Goal: Task Accomplishment & Management: Manage account settings

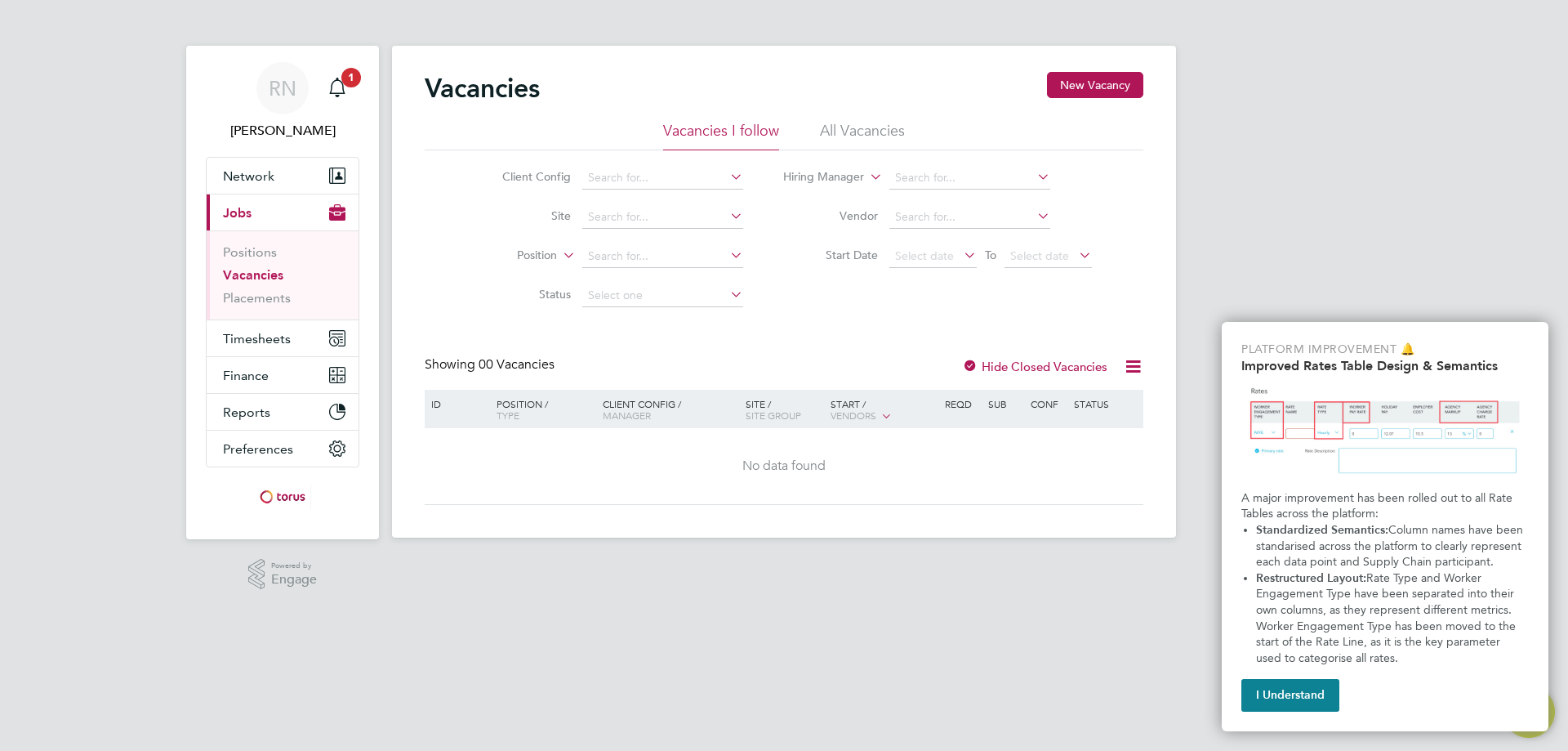
click at [252, 274] on link "Vacancies" at bounding box center [252, 274] width 60 height 16
click at [239, 212] on span "Jobs" at bounding box center [236, 212] width 29 height 16
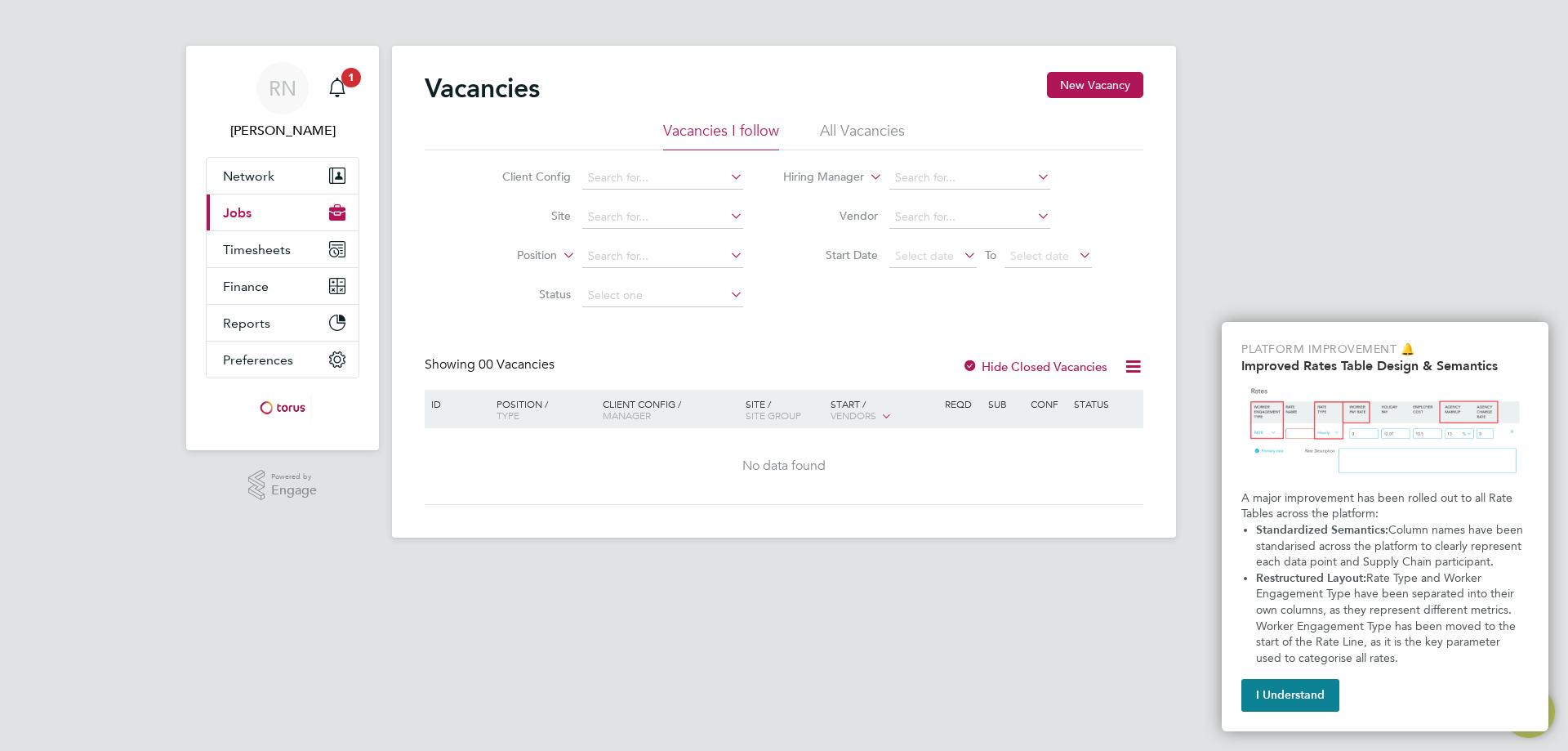
click at [239, 212] on span "Jobs" at bounding box center [236, 212] width 29 height 16
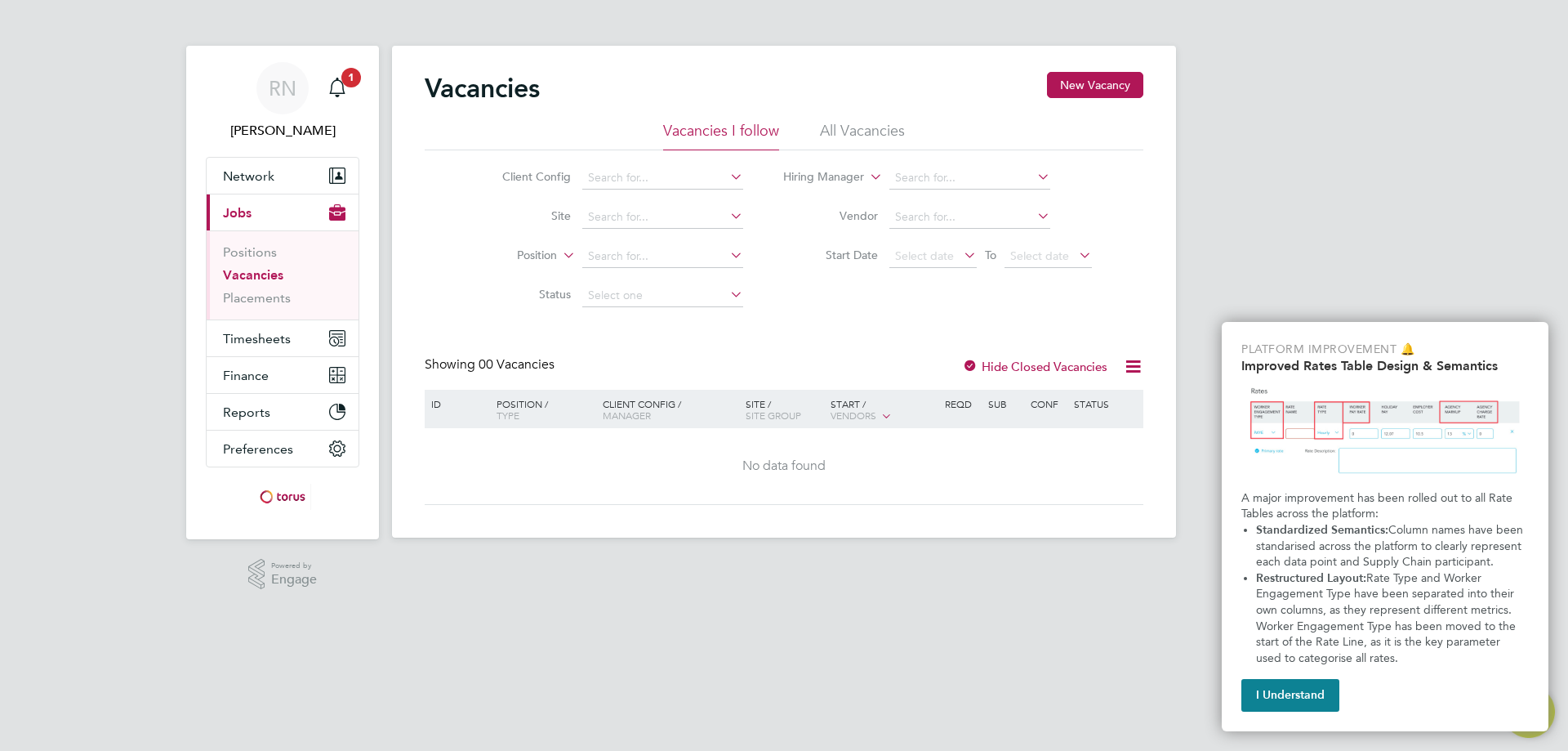
click at [240, 272] on link "Vacancies" at bounding box center [252, 274] width 60 height 16
click at [857, 127] on li "All Vacancies" at bounding box center [862, 136] width 85 height 30
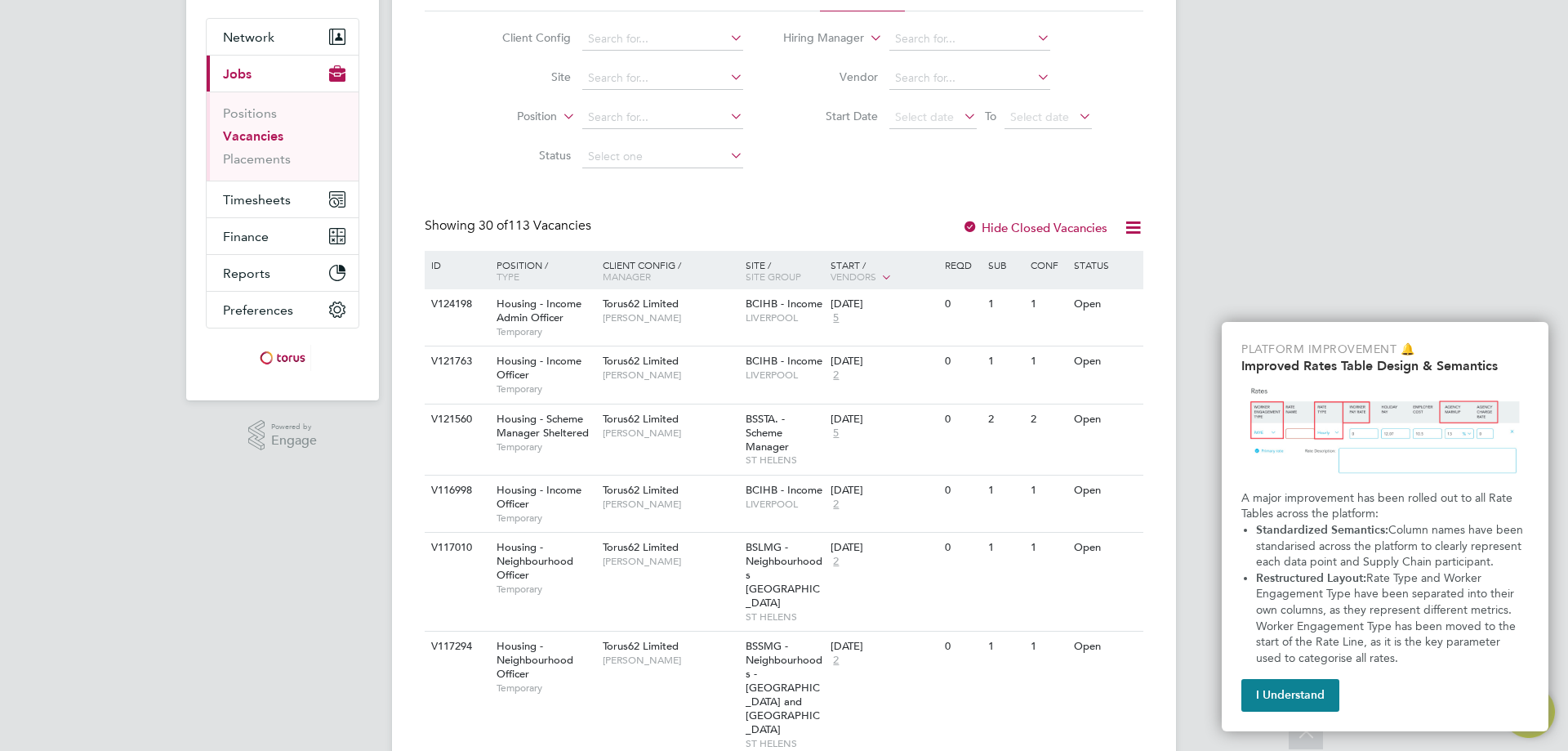
scroll to position [57, 0]
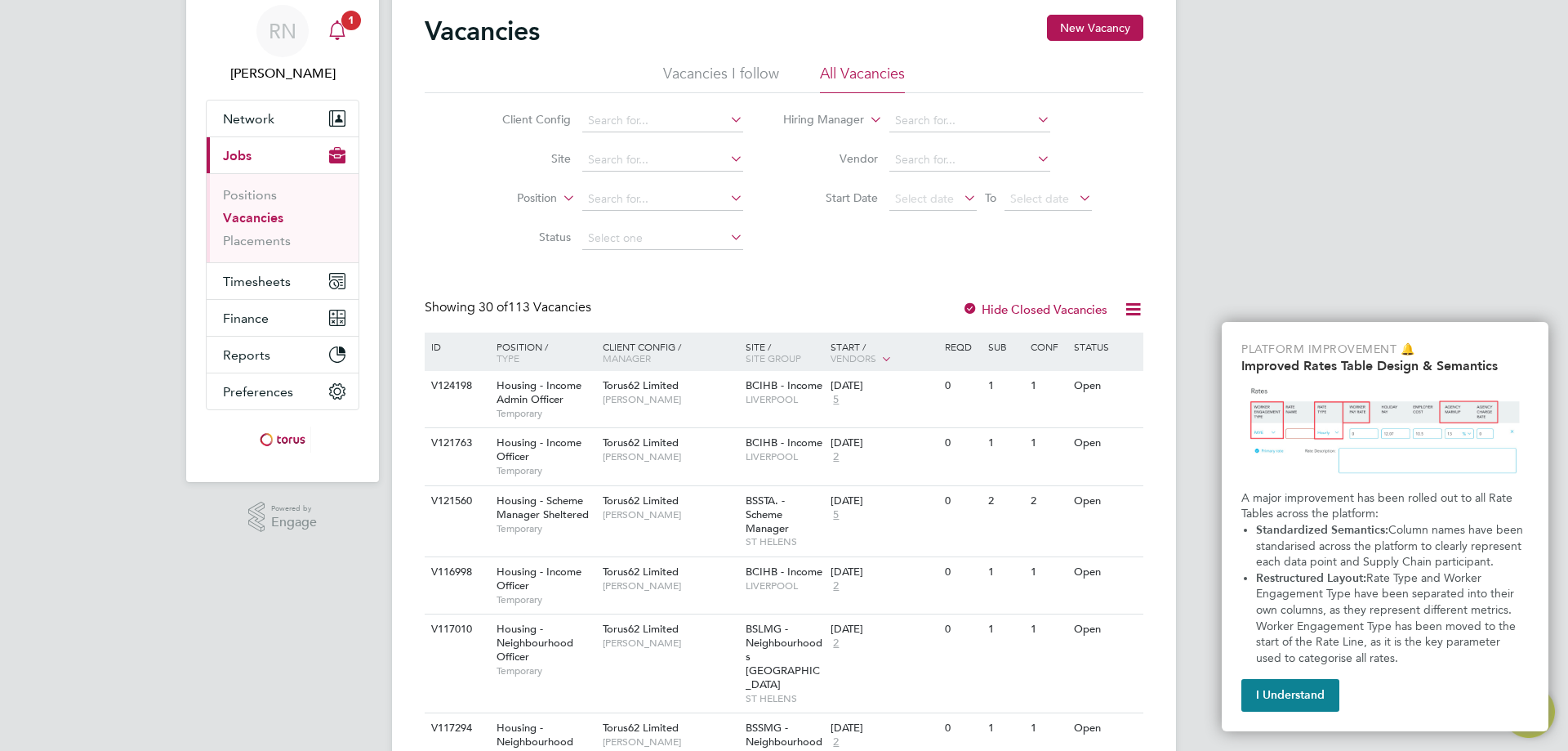
click at [346, 18] on span "1" at bounding box center [351, 19] width 19 height 19
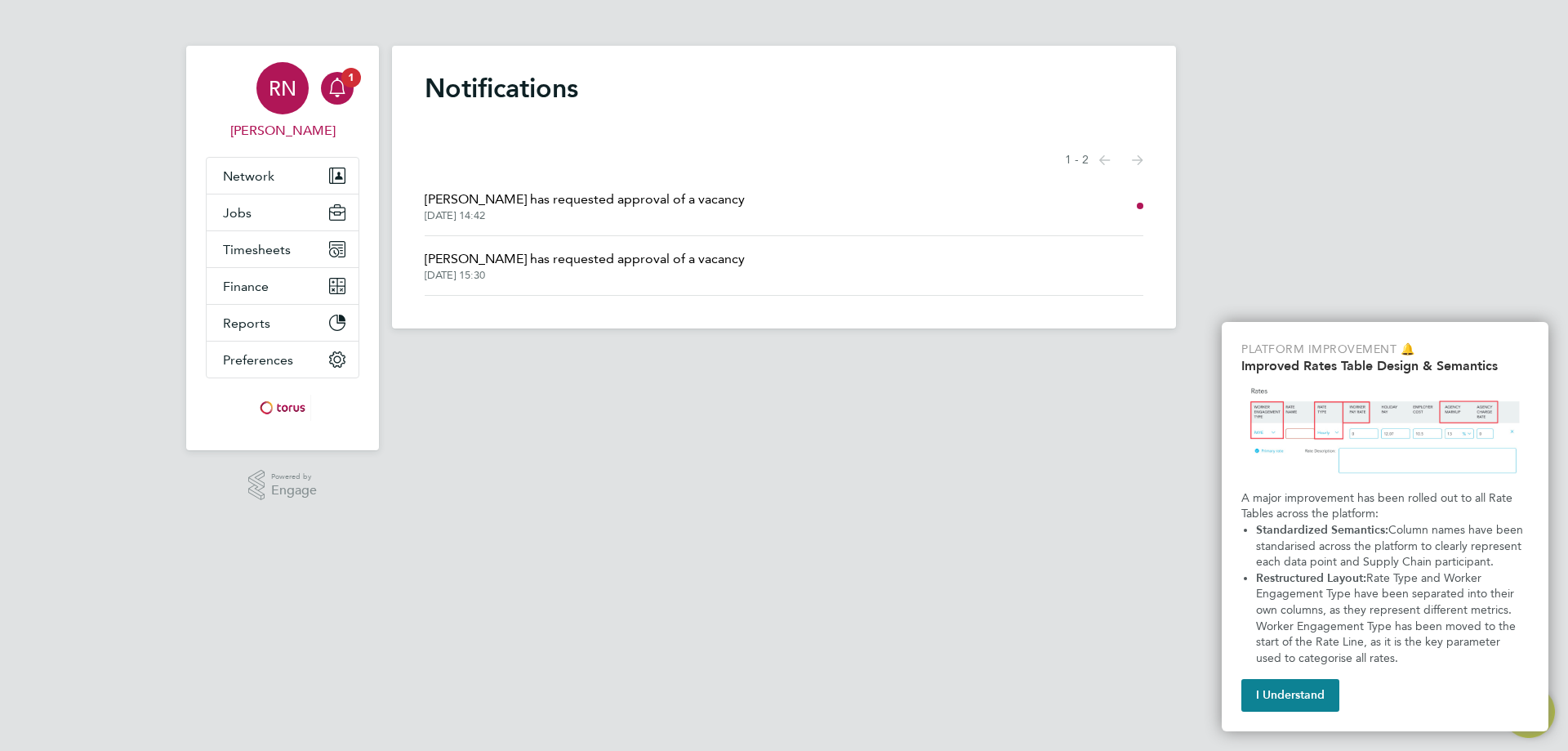
click at [295, 81] on span "RN" at bounding box center [283, 88] width 28 height 21
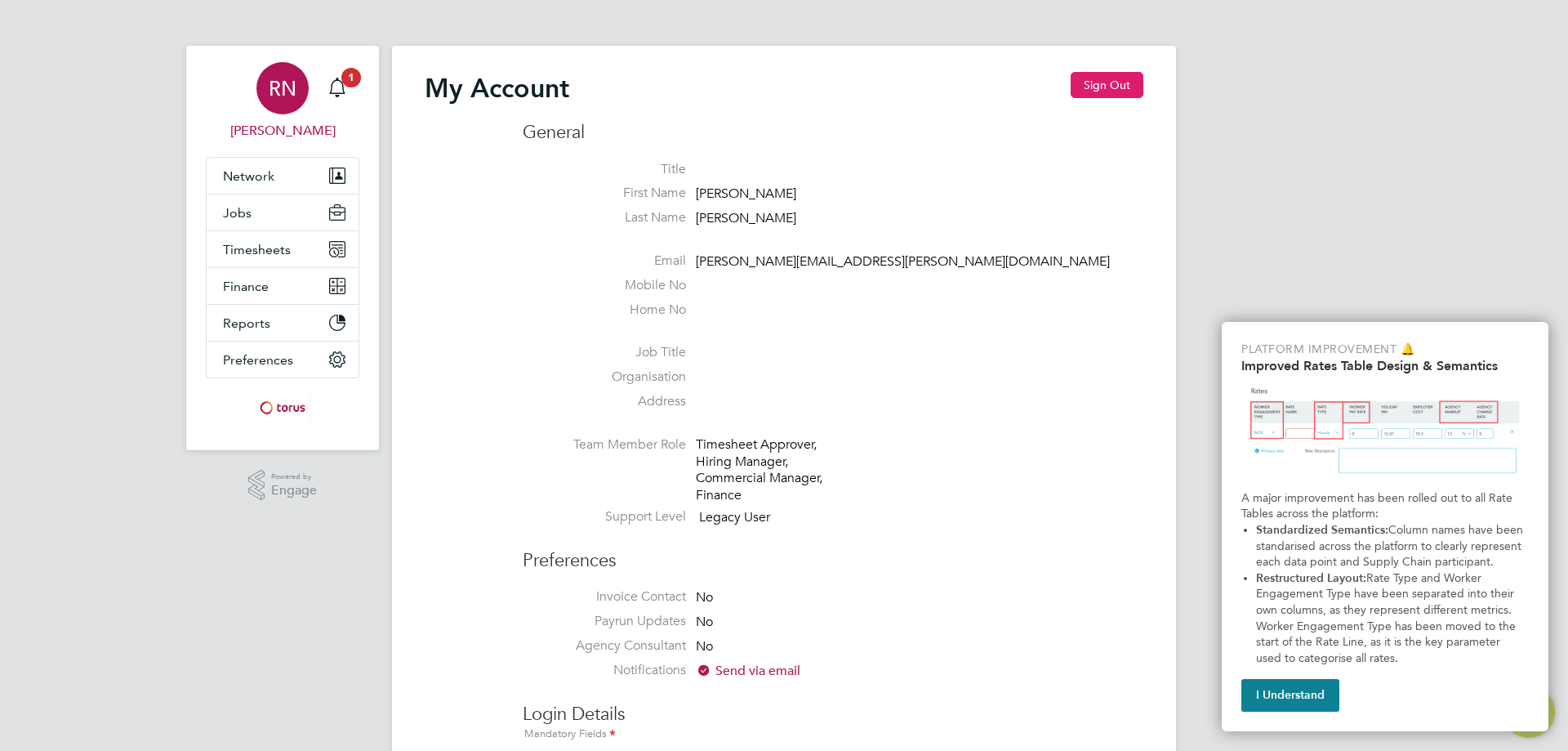
click at [1121, 83] on button "Sign Out" at bounding box center [1107, 85] width 73 height 26
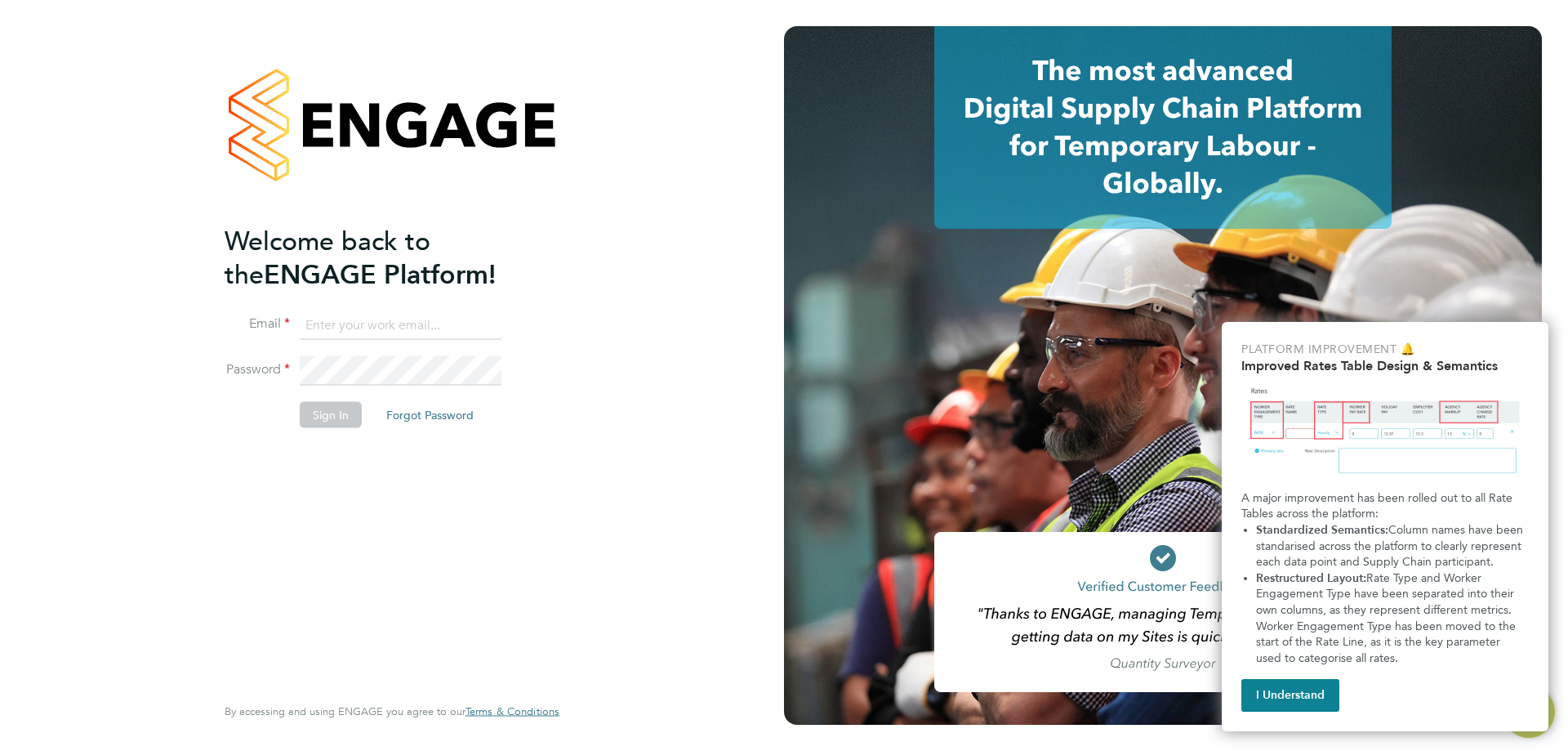
click at [320, 320] on input at bounding box center [401, 325] width 201 height 30
type input "ruth.nicholas@torus.co.uk"
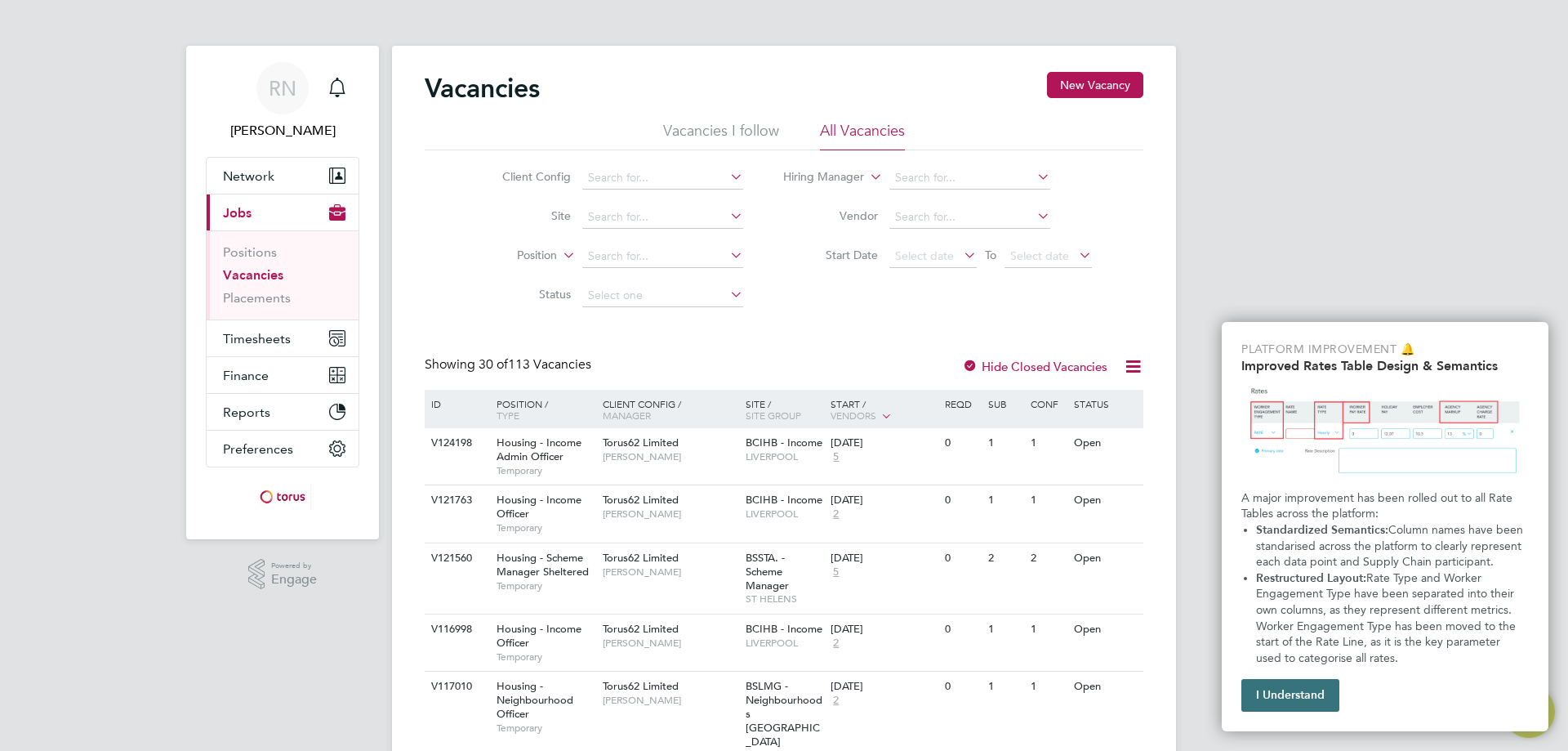
click at [1310, 689] on button "I Understand" at bounding box center [1291, 695] width 98 height 32
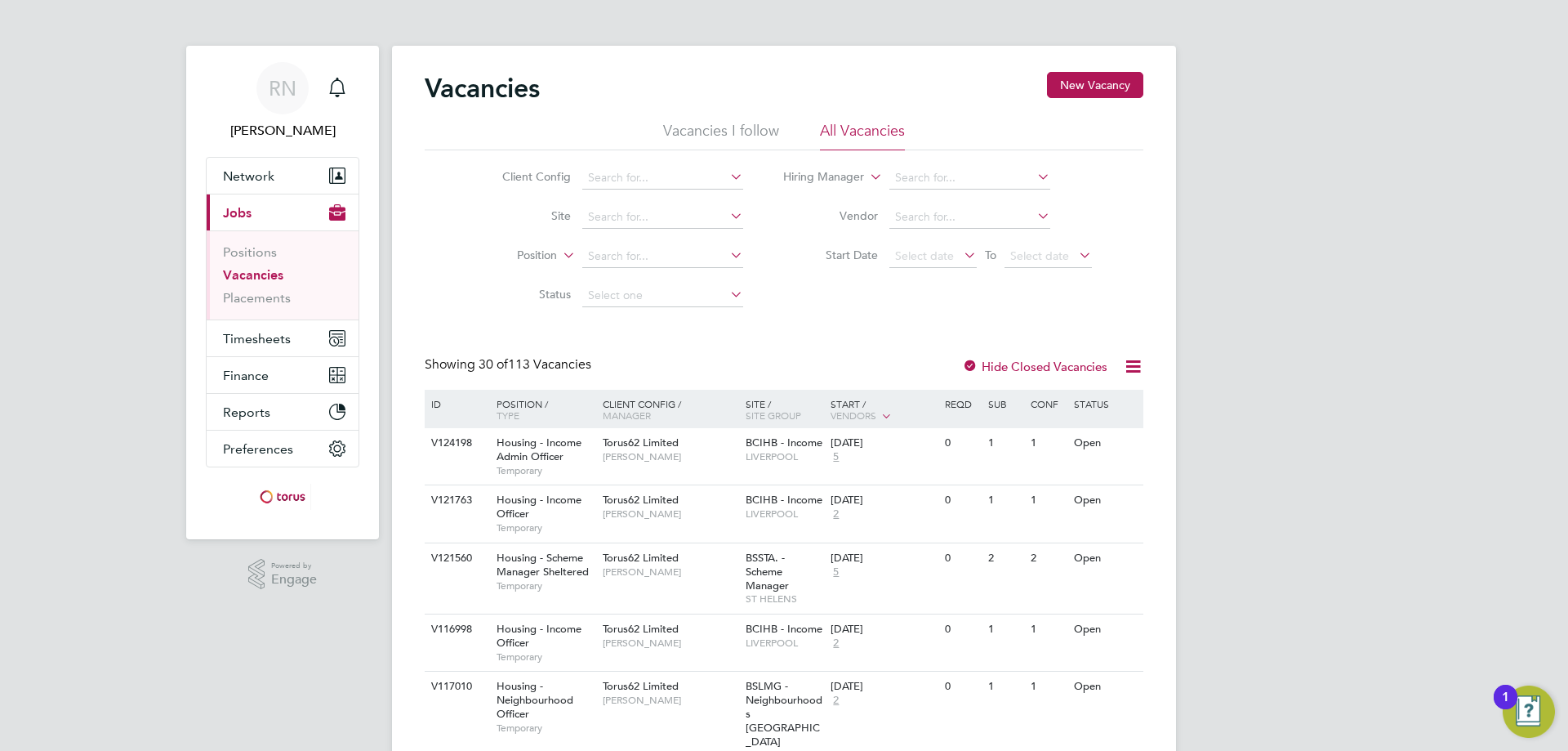
click at [973, 363] on div at bounding box center [971, 368] width 17 height 17
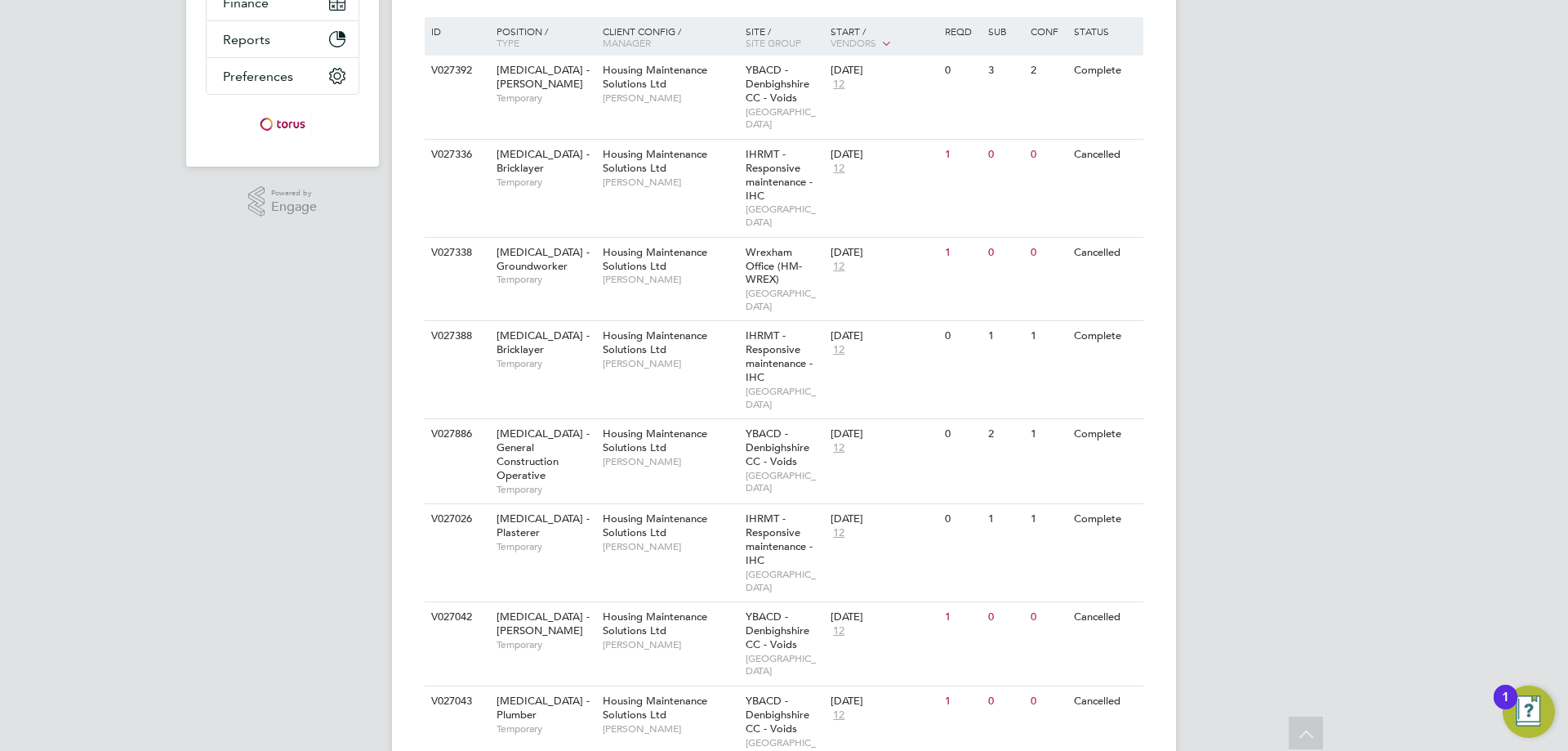
scroll to position [127, 0]
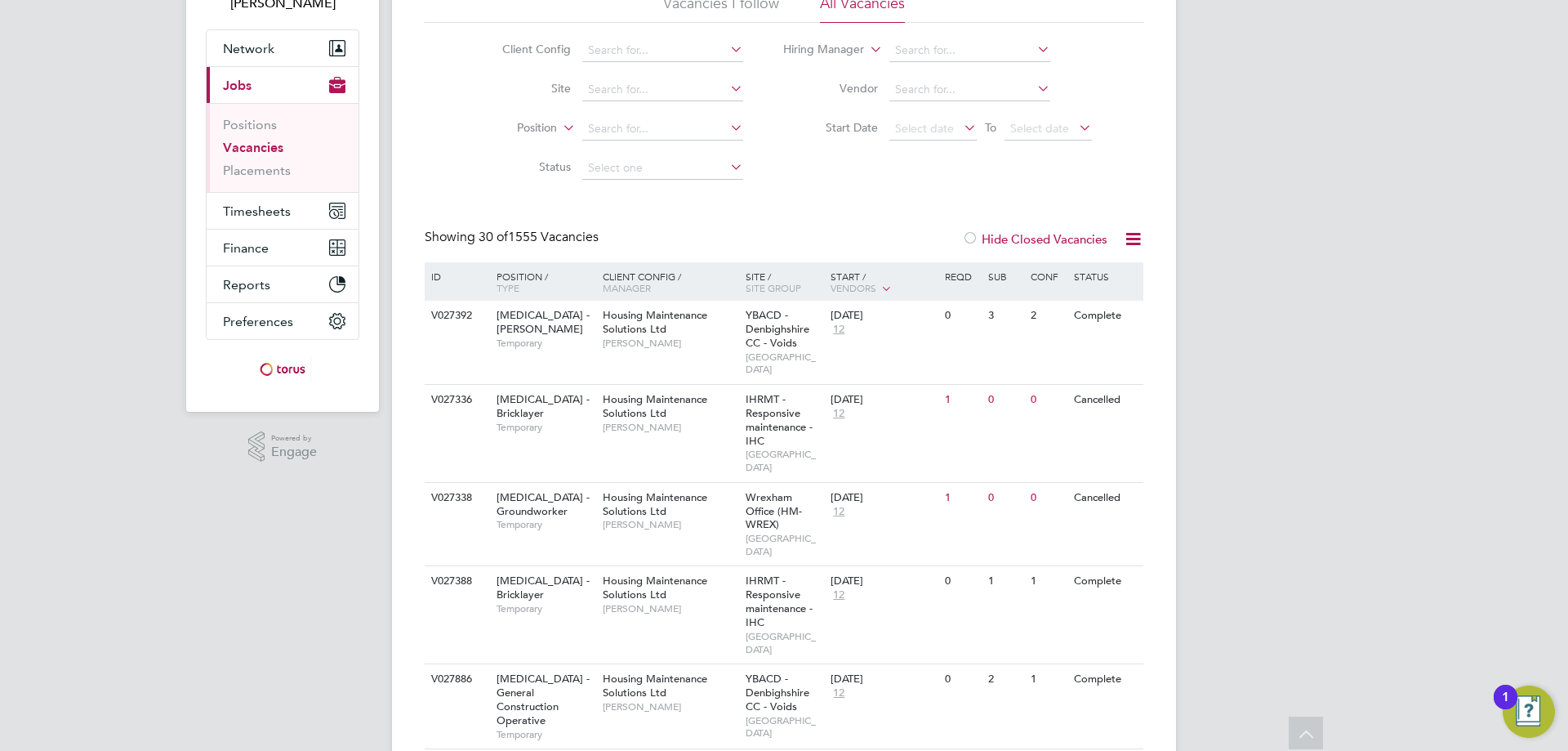
click at [1134, 230] on icon at bounding box center [1133, 239] width 20 height 20
click at [1057, 237] on label "Hide Closed Vacancies" at bounding box center [1034, 238] width 145 height 16
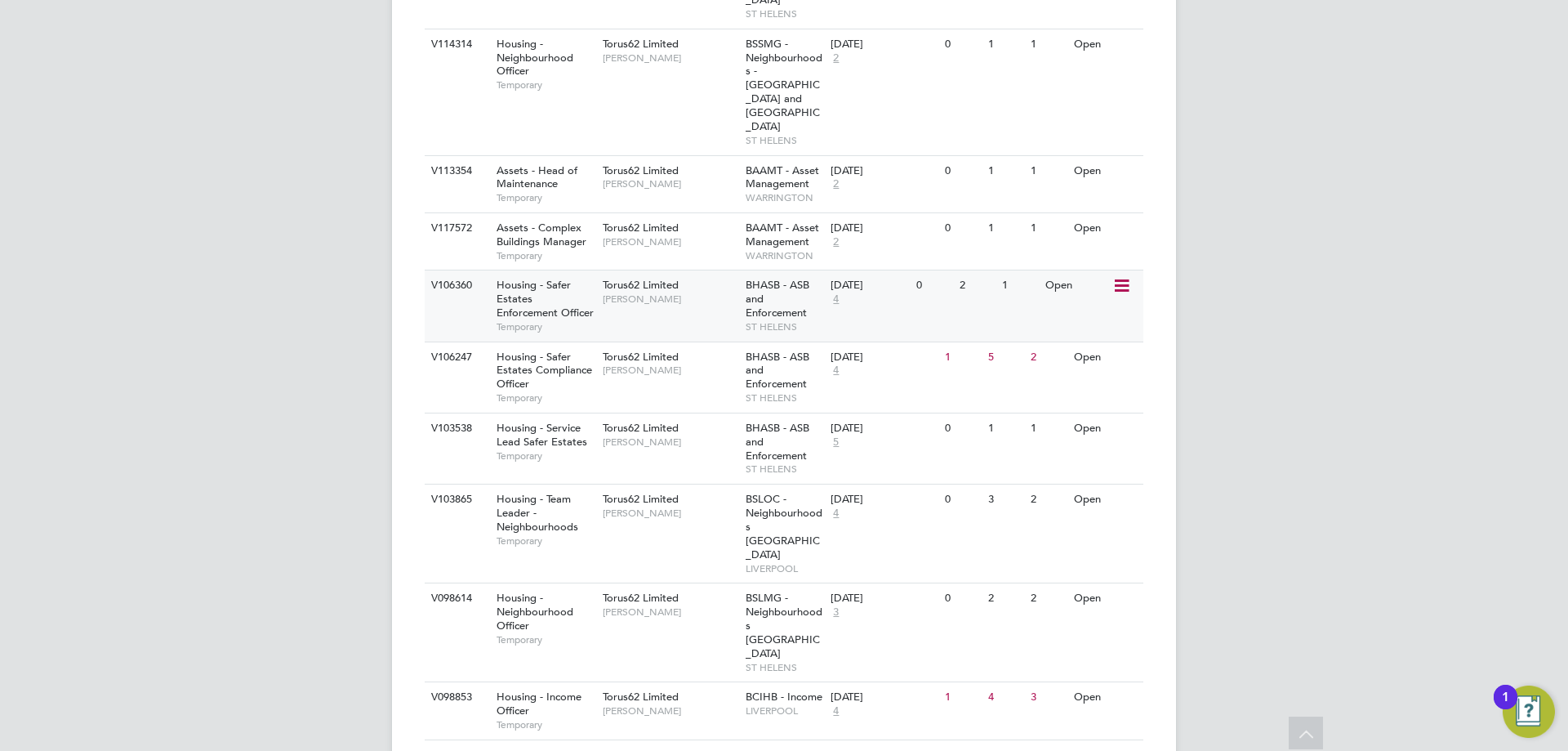
scroll to position [1855, 0]
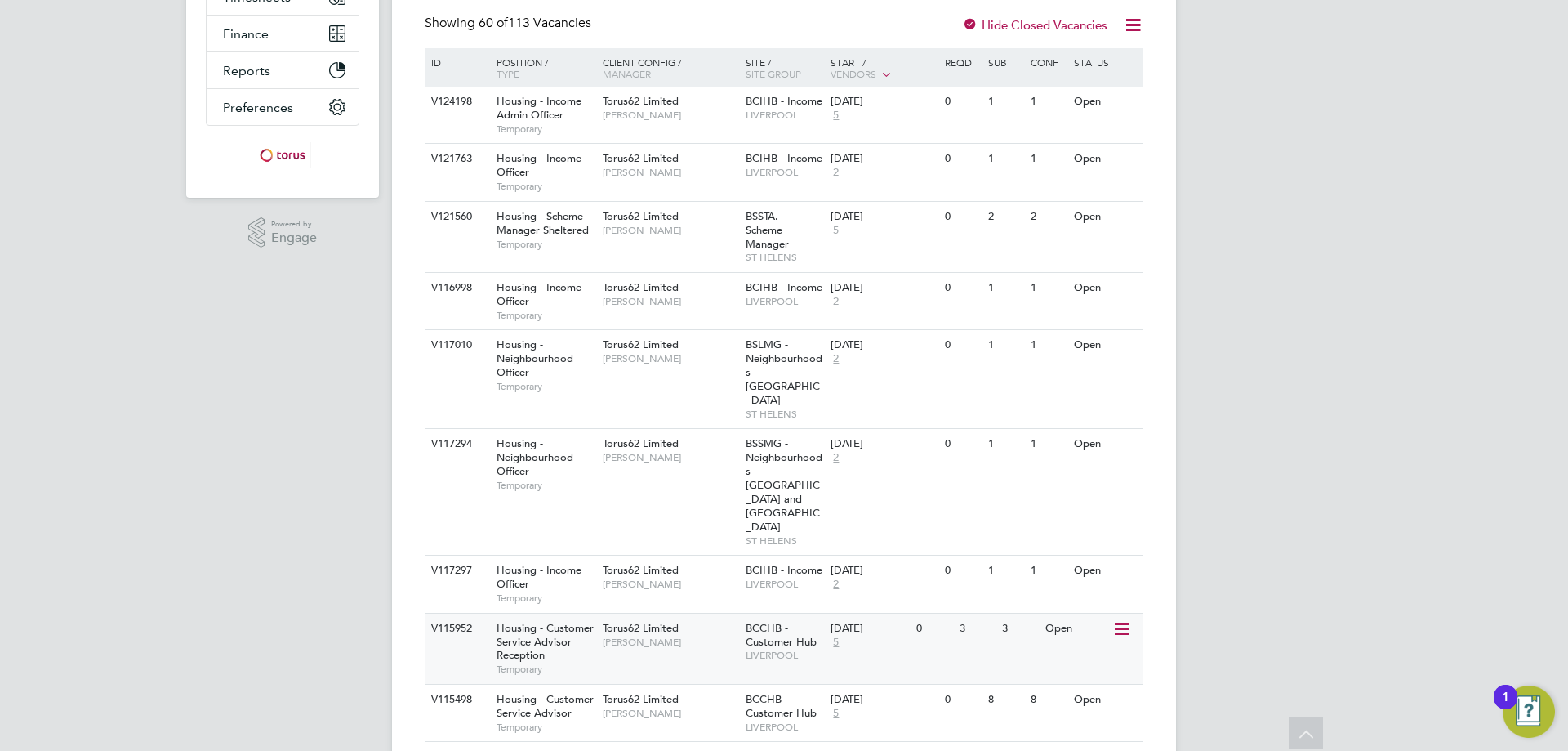
scroll to position [15, 0]
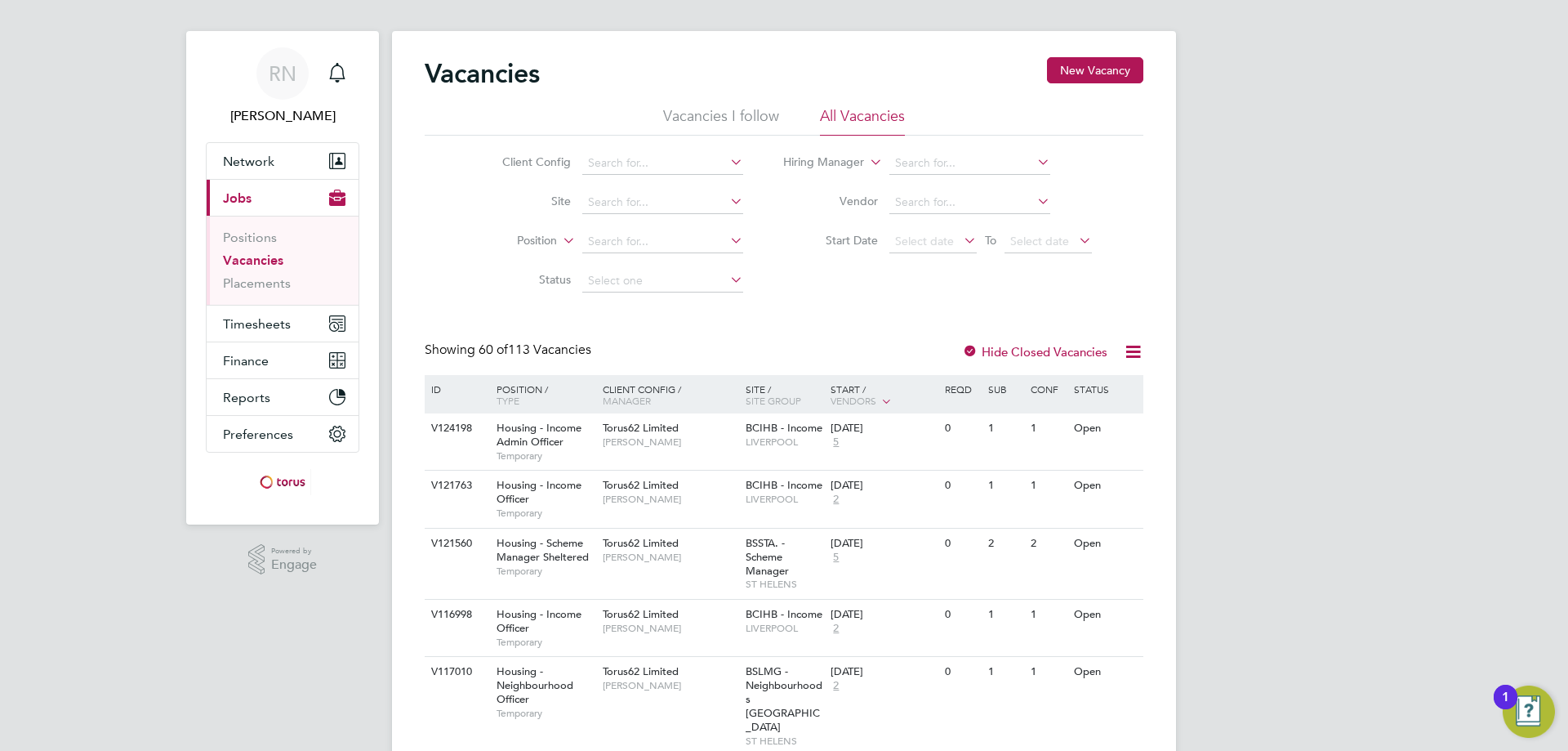
click at [727, 199] on icon at bounding box center [727, 200] width 0 height 23
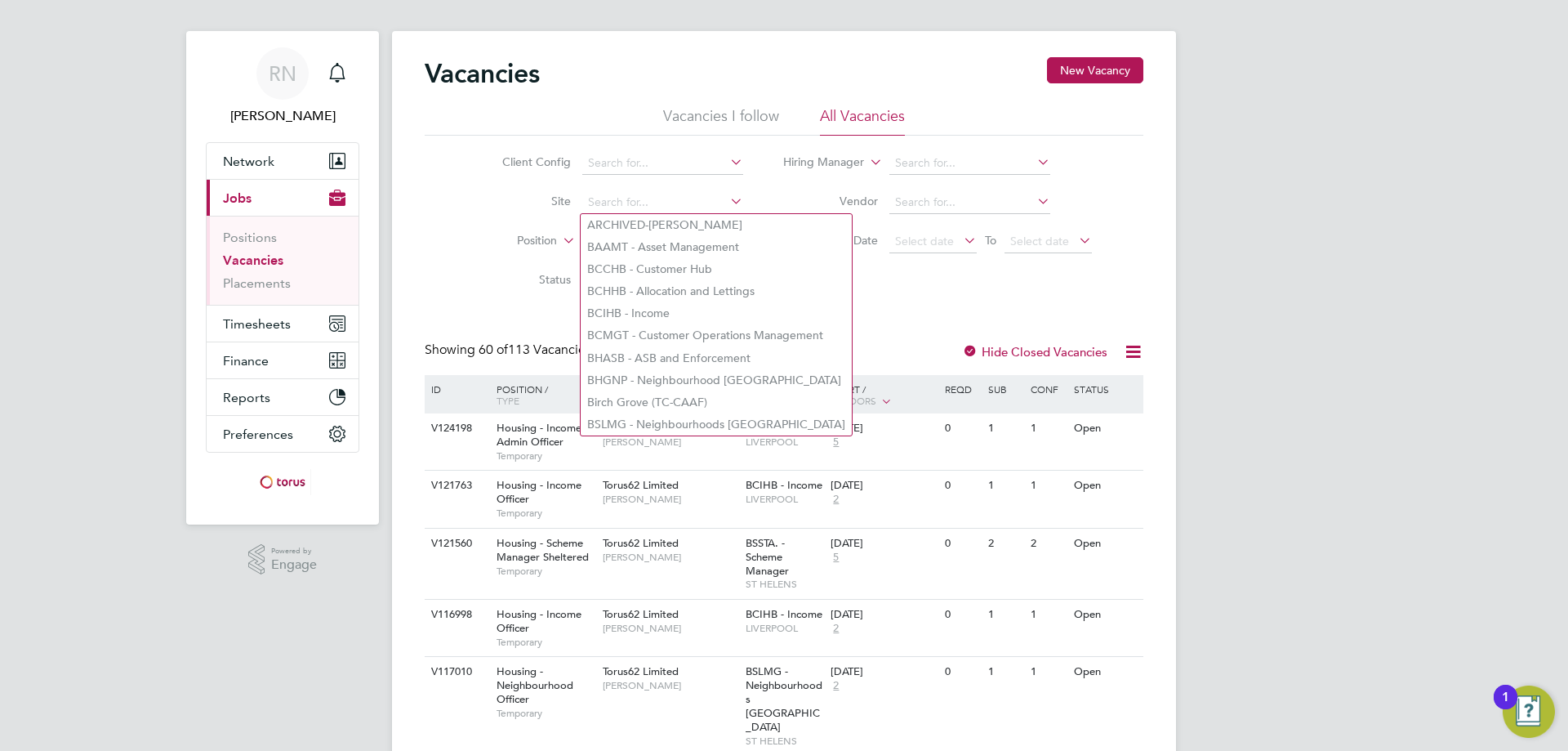
click at [727, 157] on icon at bounding box center [727, 162] width 0 height 23
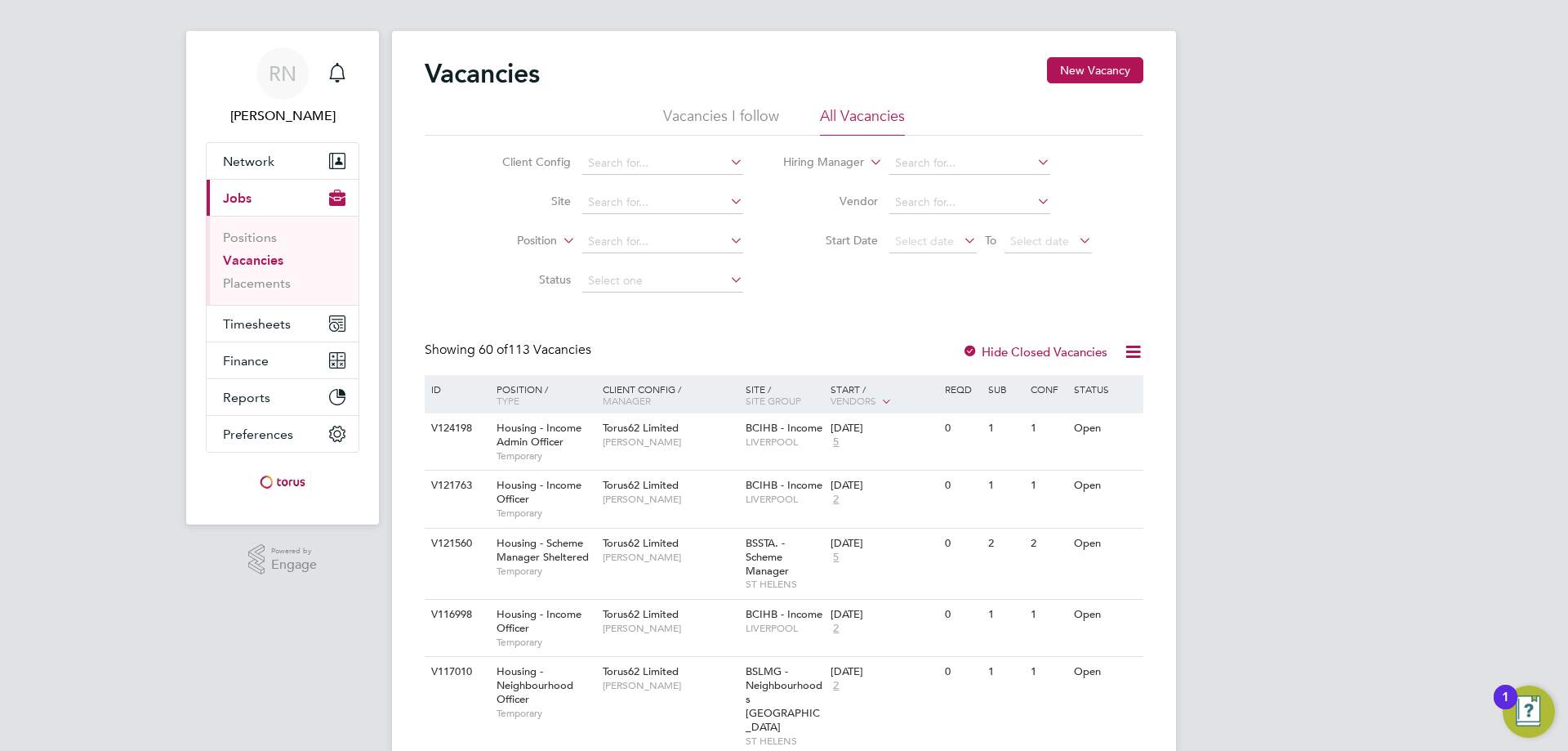
click at [726, 201] on li "Housing Maintenance Solutions Ltd" at bounding box center [679, 208] width 196 height 22
type input "Housing Maintenance Solutions Ltd"
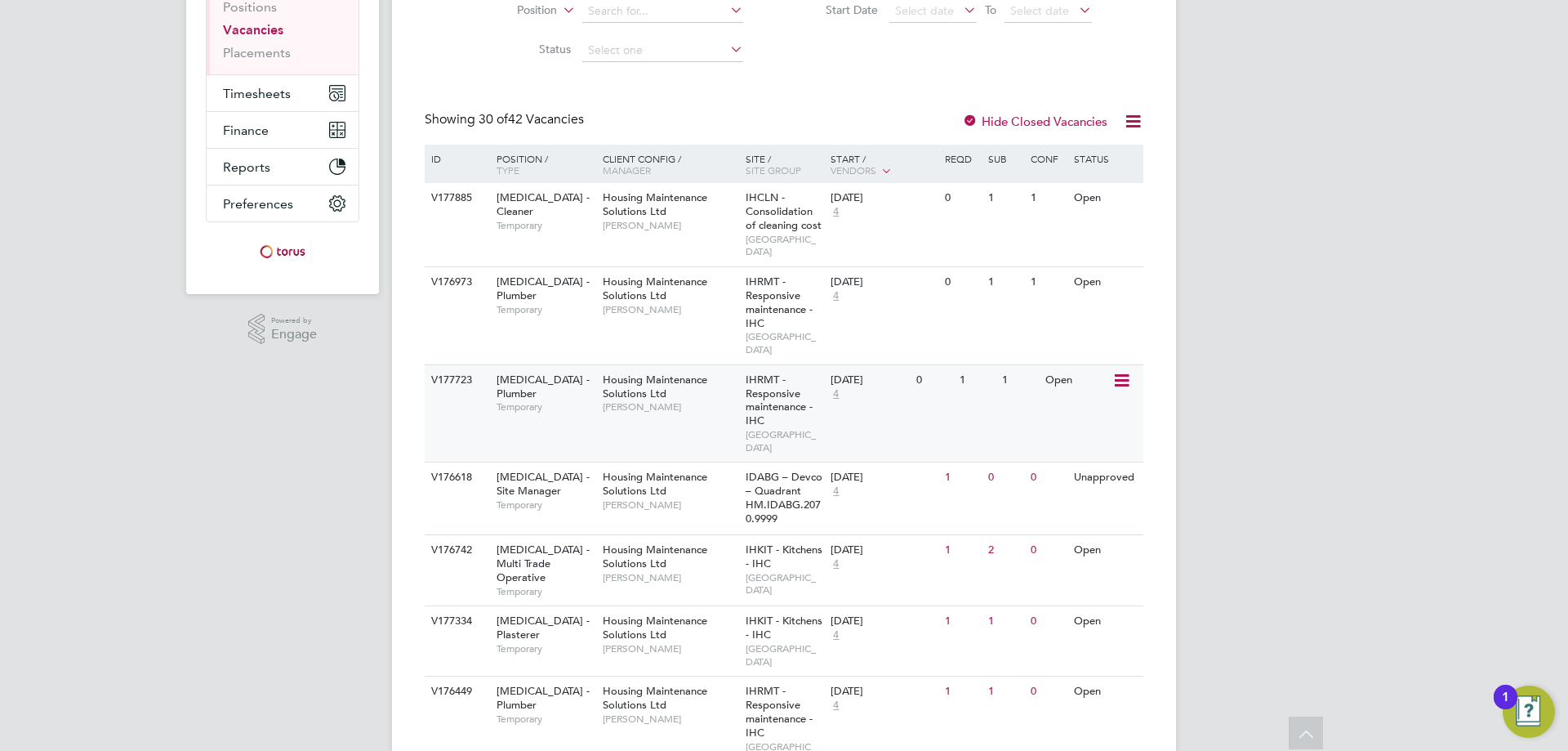
scroll to position [81, 0]
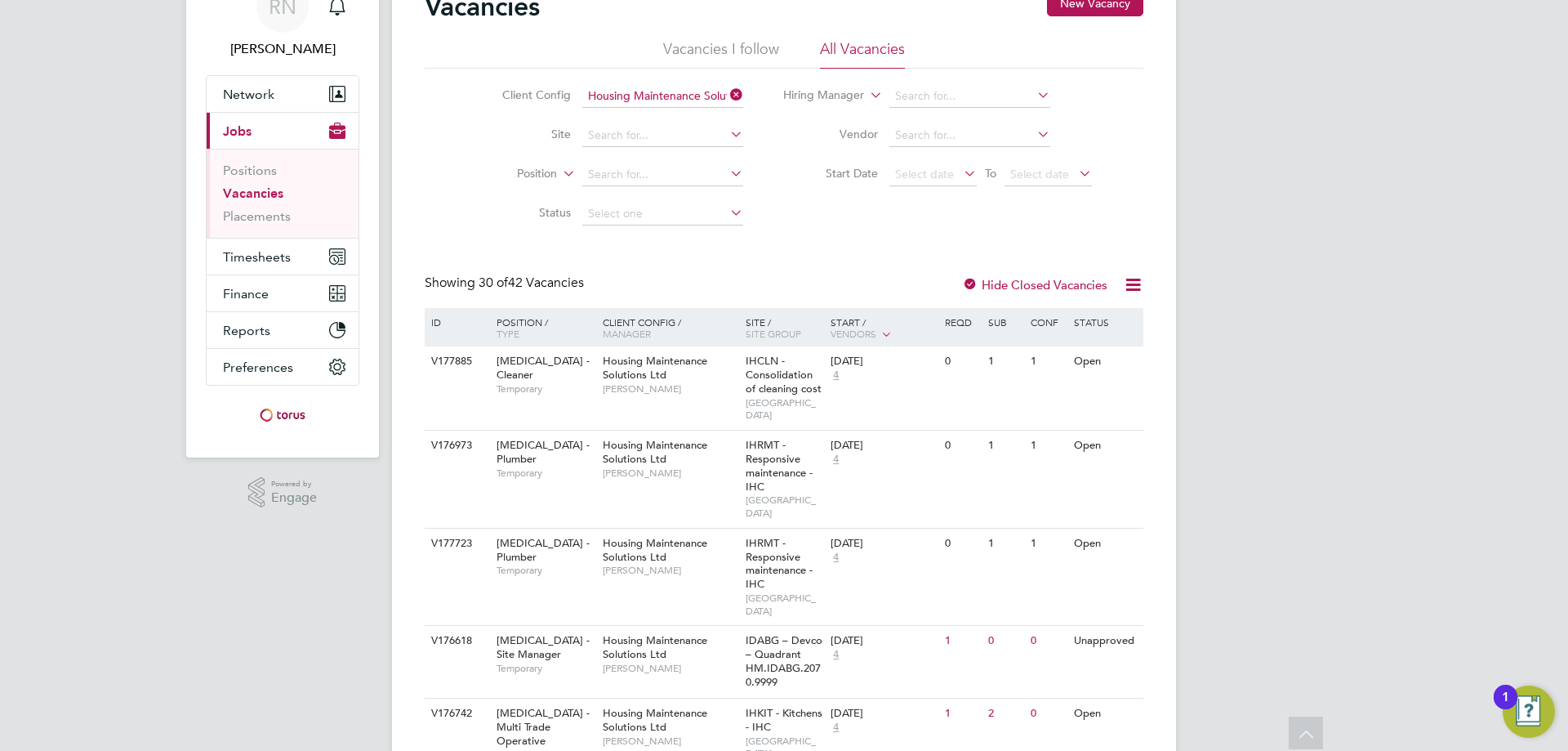
click at [727, 134] on icon at bounding box center [727, 134] width 0 height 23
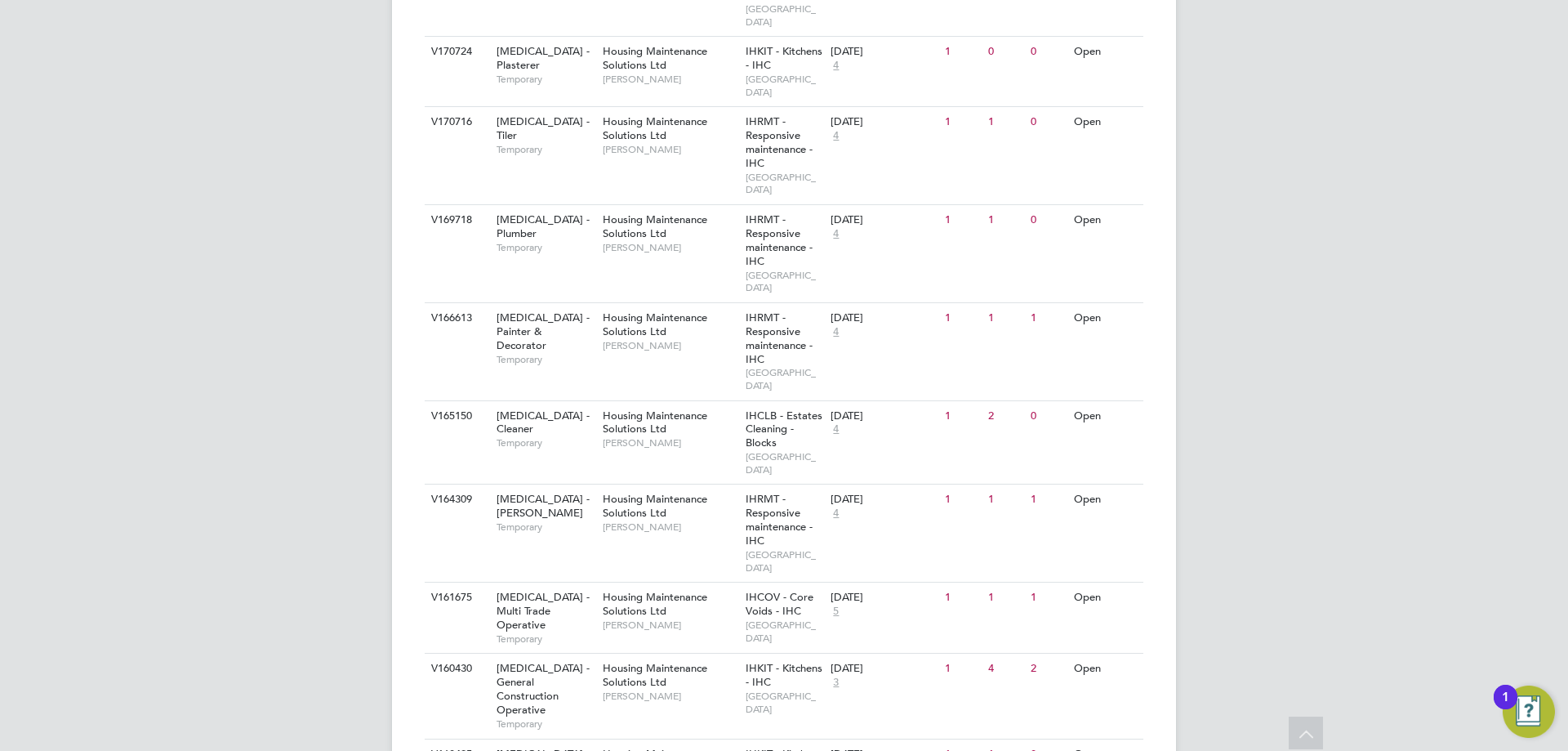
scroll to position [1925, 0]
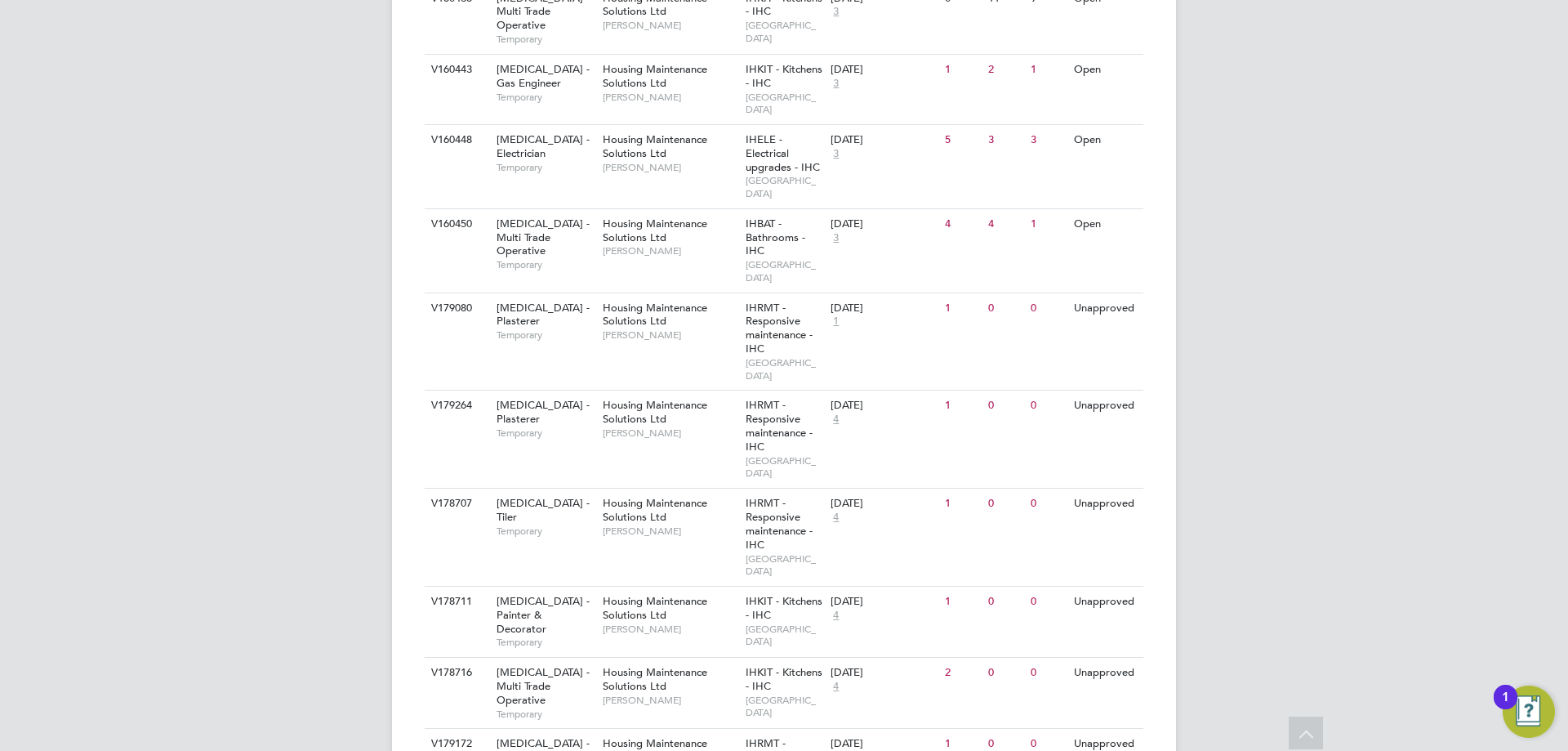
scroll to position [2623, 0]
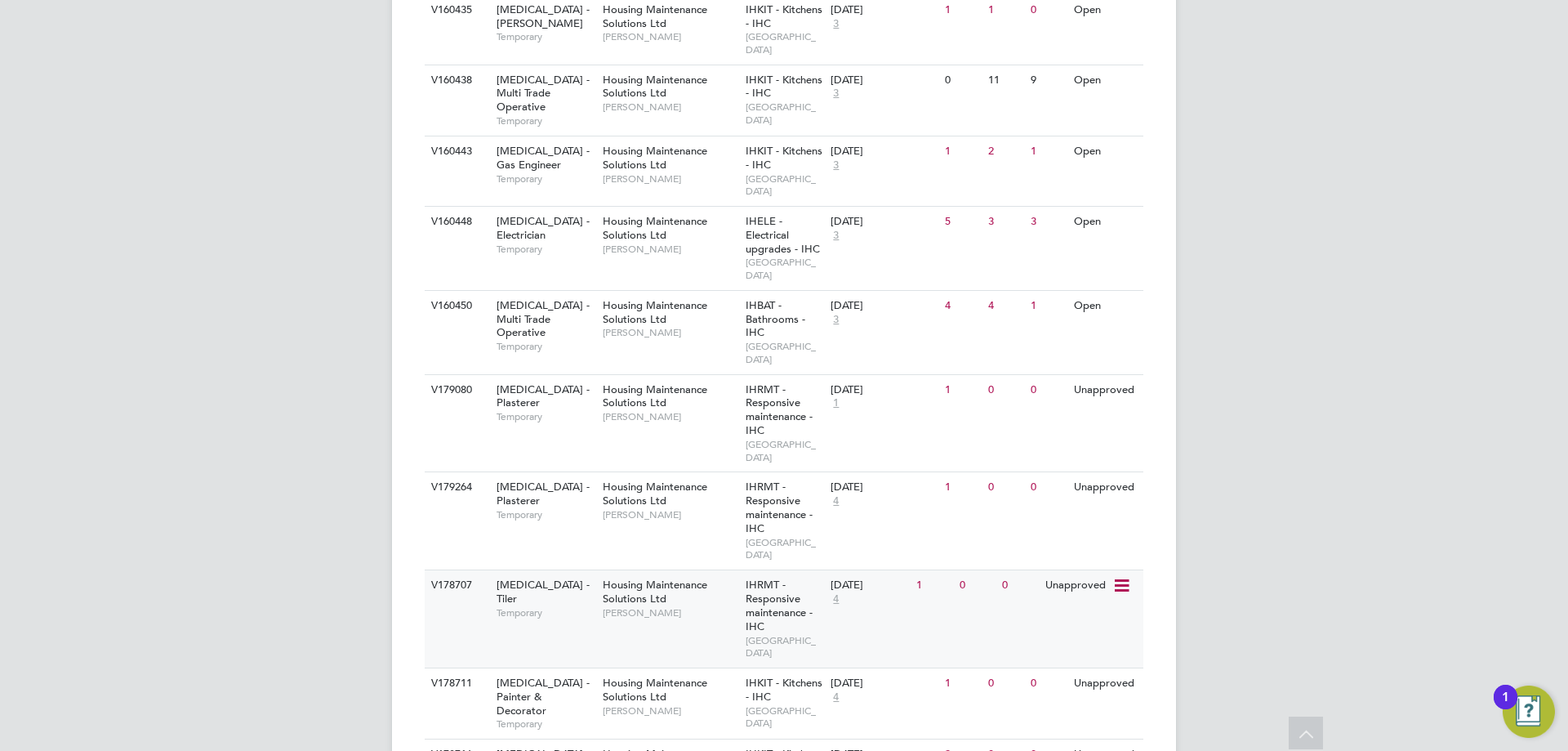
click at [1113, 576] on icon at bounding box center [1121, 586] width 17 height 19
click at [1067, 162] on li "View Details" at bounding box center [1080, 168] width 95 height 23
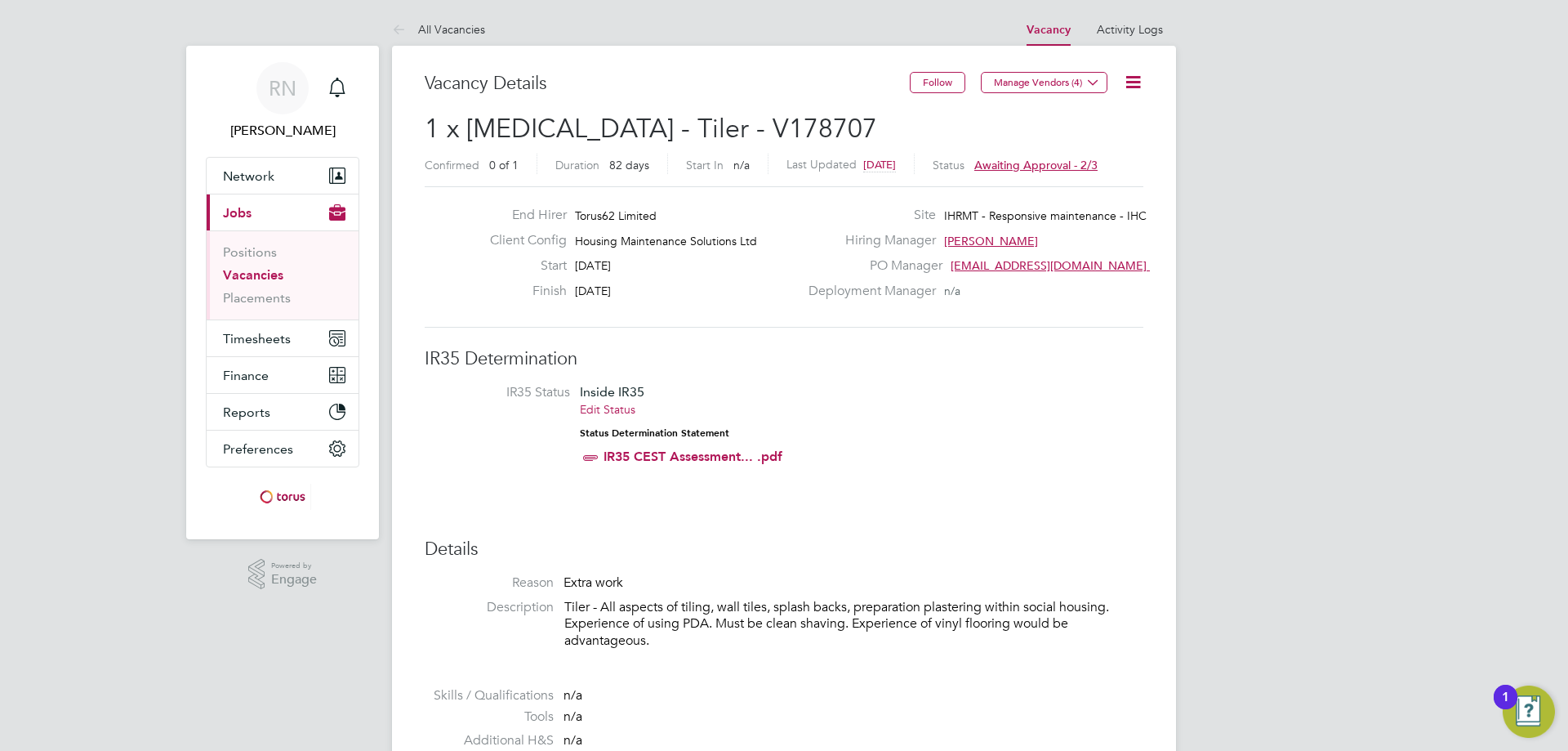
click at [1134, 76] on icon at bounding box center [1133, 82] width 20 height 20
click at [1086, 169] on li "Approve" at bounding box center [1093, 176] width 95 height 23
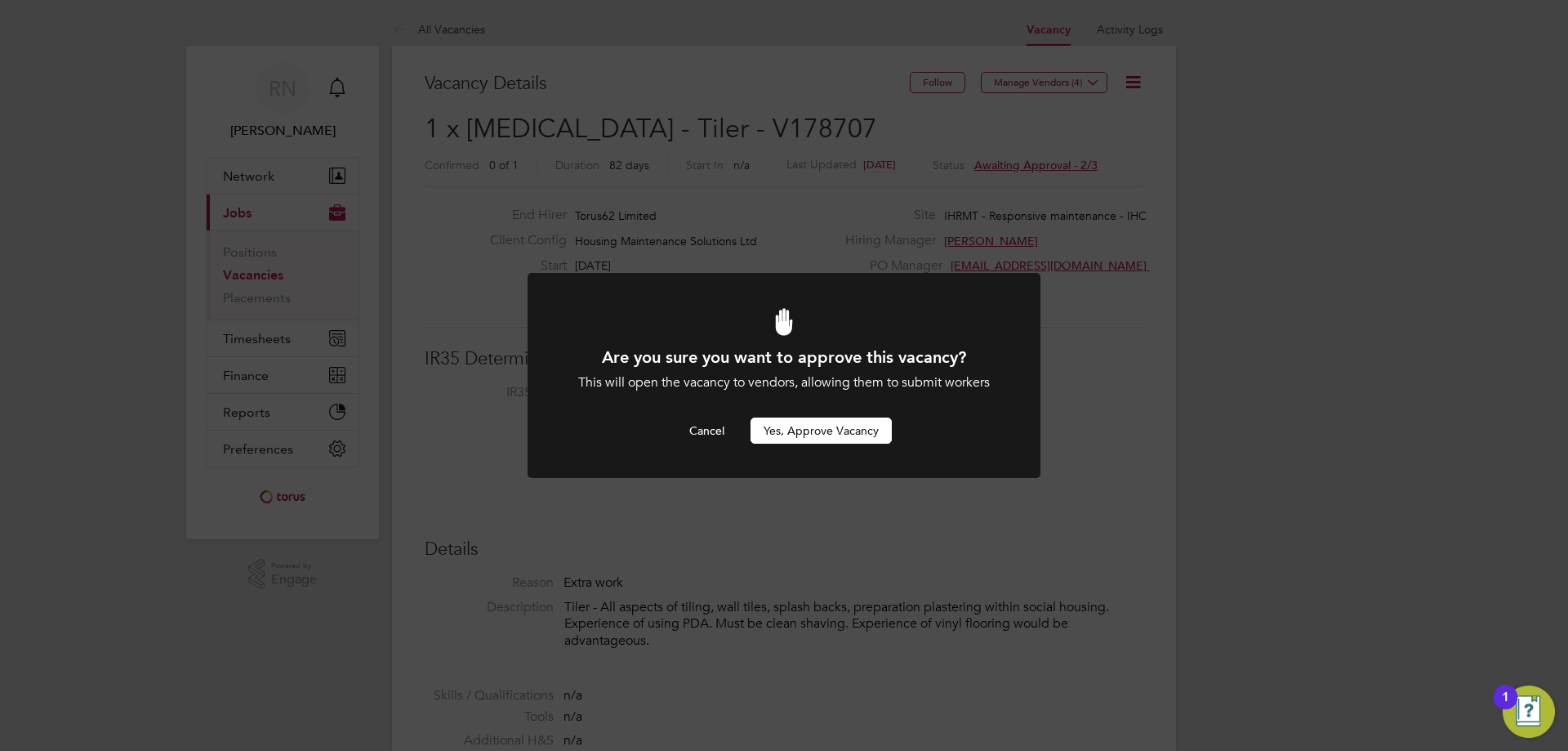
click at [835, 430] on button "Yes, Approve Vacancy" at bounding box center [821, 430] width 141 height 26
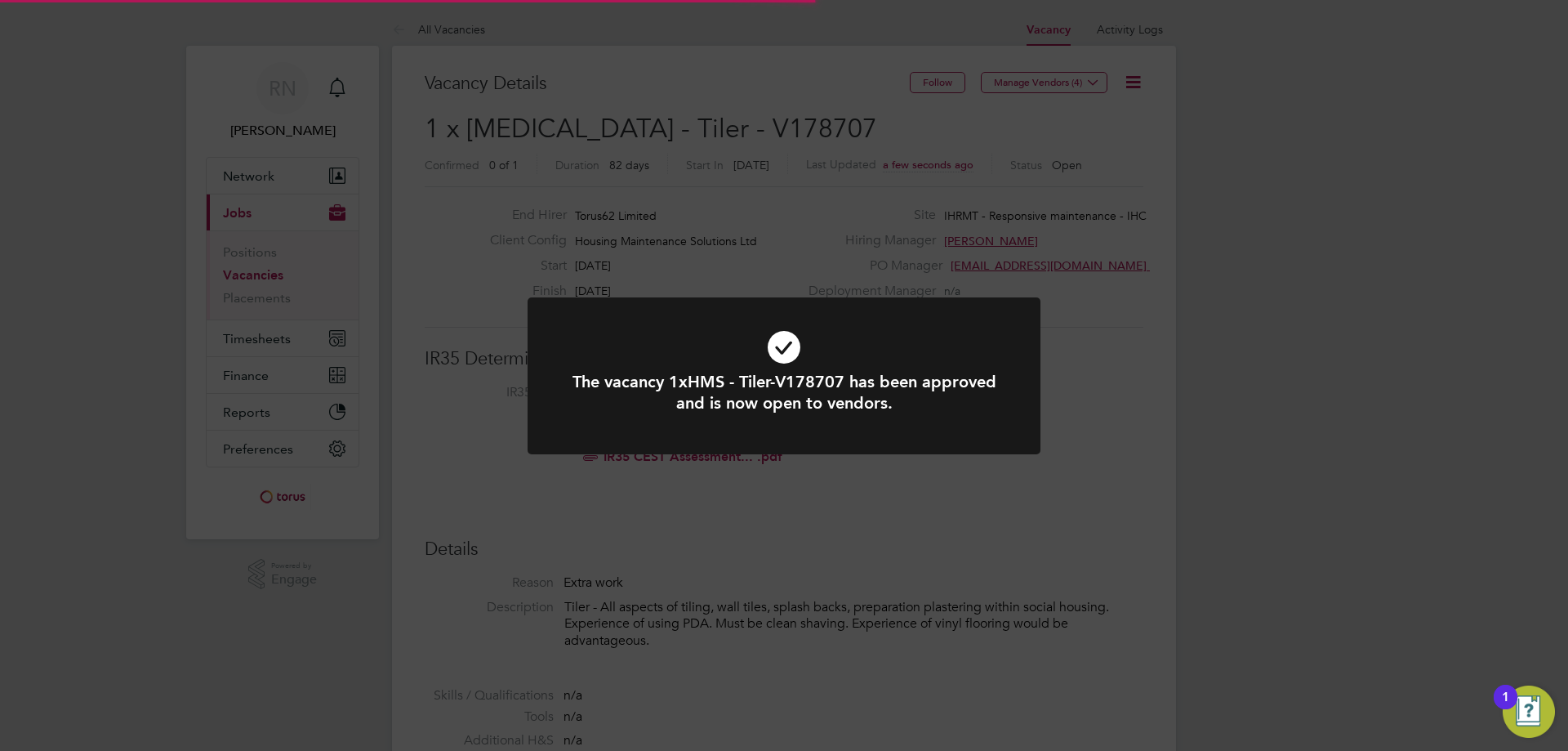
scroll to position [48, 115]
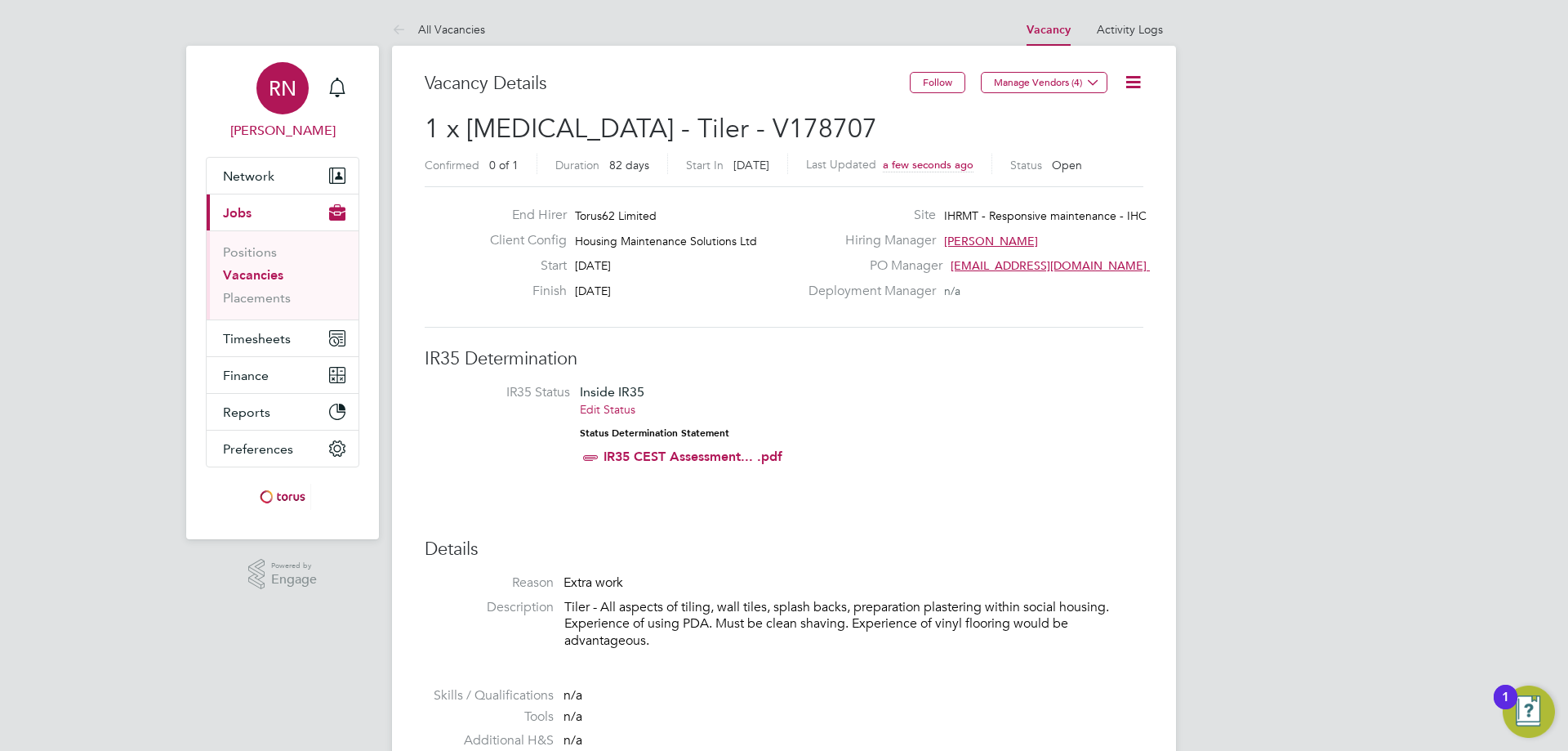
click at [273, 84] on span "RN" at bounding box center [283, 88] width 28 height 21
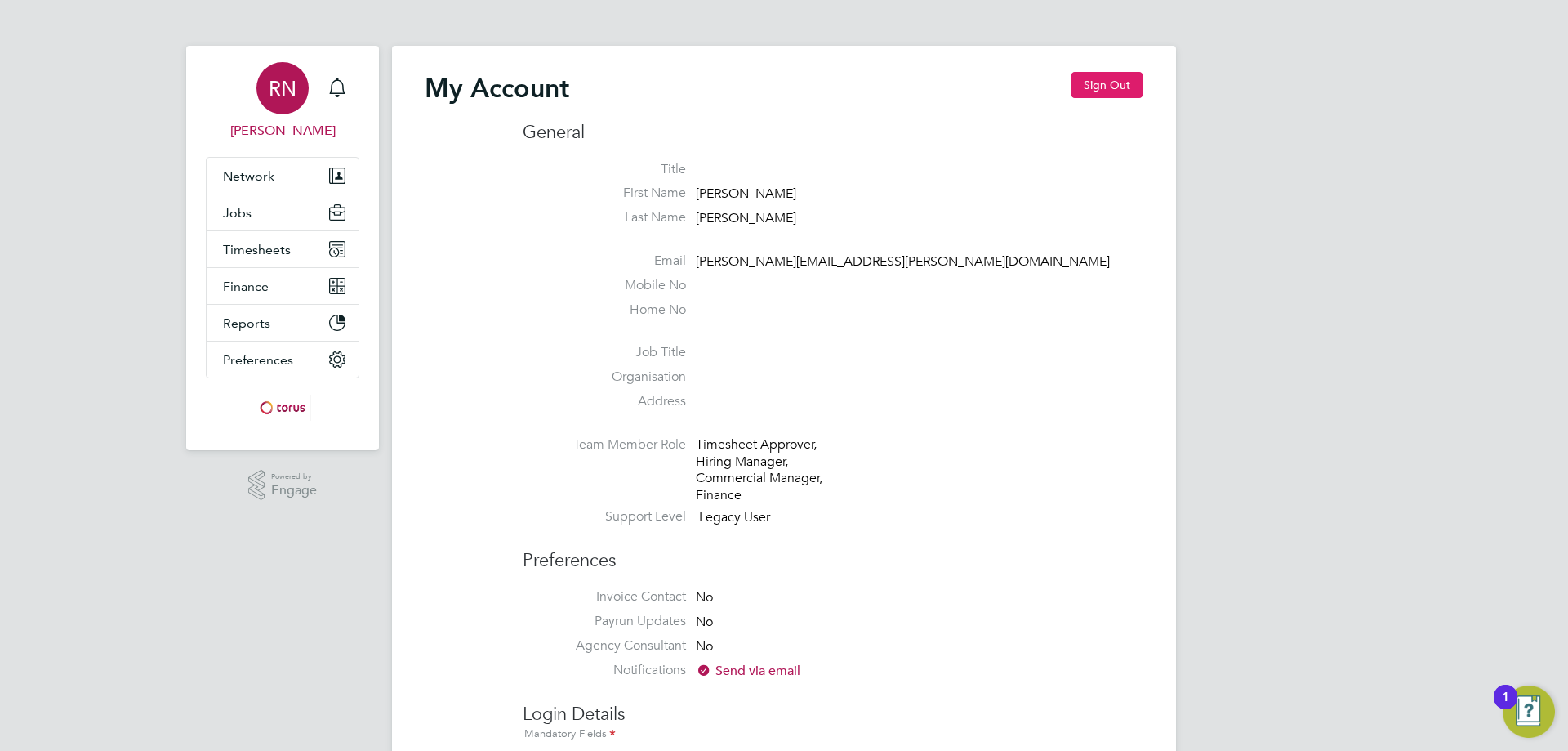
click at [1123, 81] on button "Sign Out" at bounding box center [1107, 85] width 73 height 26
